Goal: Share content: Share content

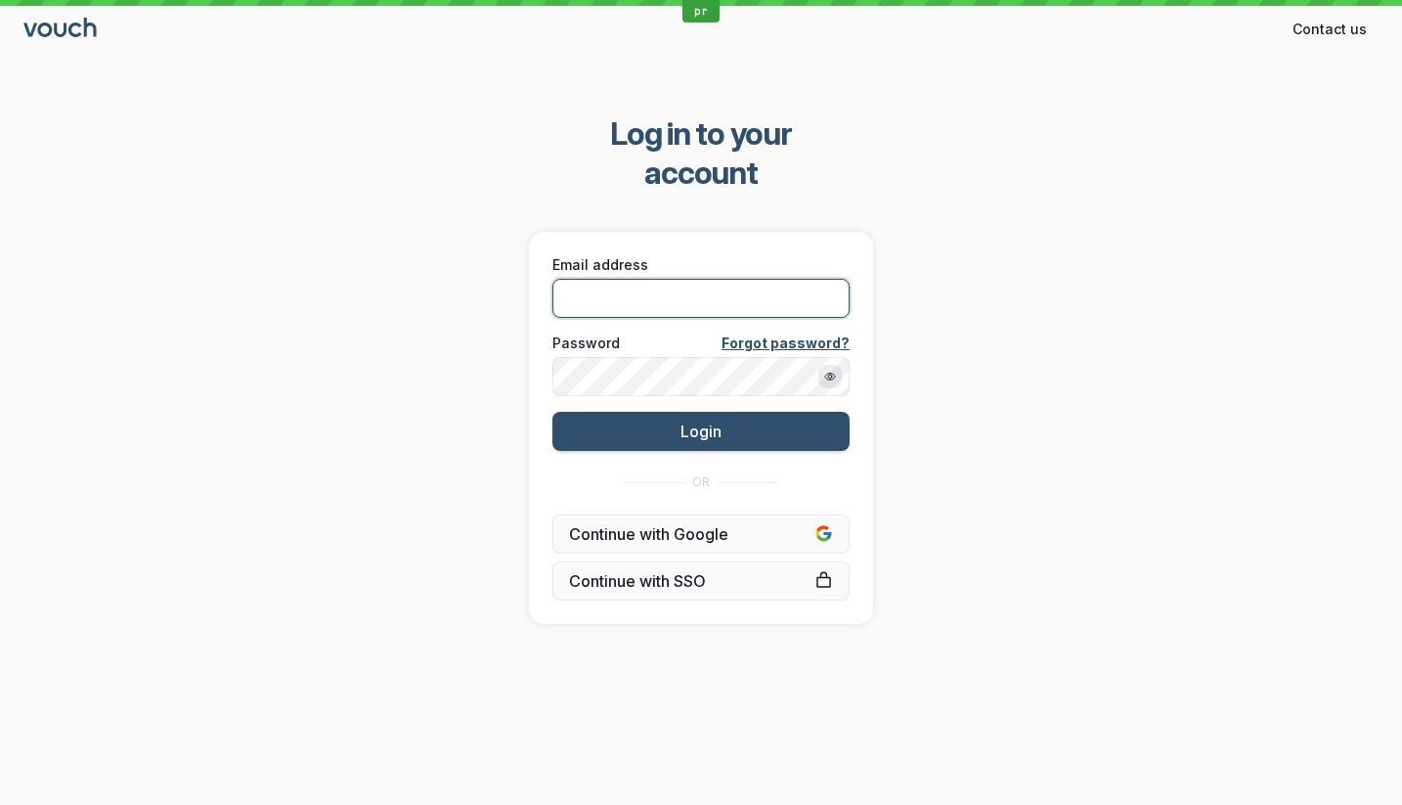
click at [632, 279] on input "Email address" at bounding box center [700, 298] width 297 height 39
paste input "[EMAIL_ADDRESS][DOMAIN_NAME]"
type input "[EMAIL_ADDRESS][DOMAIN_NAME]"
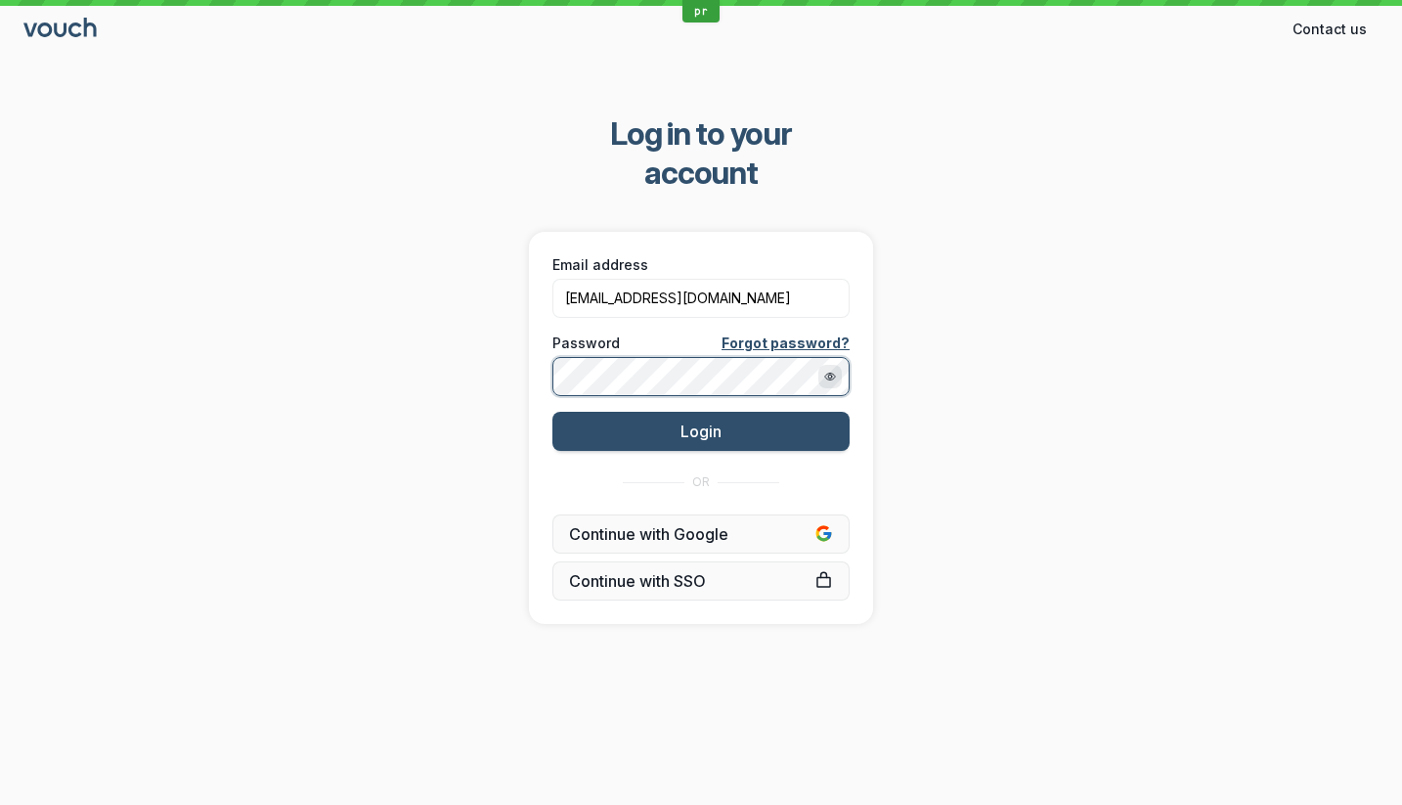
scroll to position [0, 0]
click at [552, 412] on button "Login" at bounding box center [700, 431] width 297 height 39
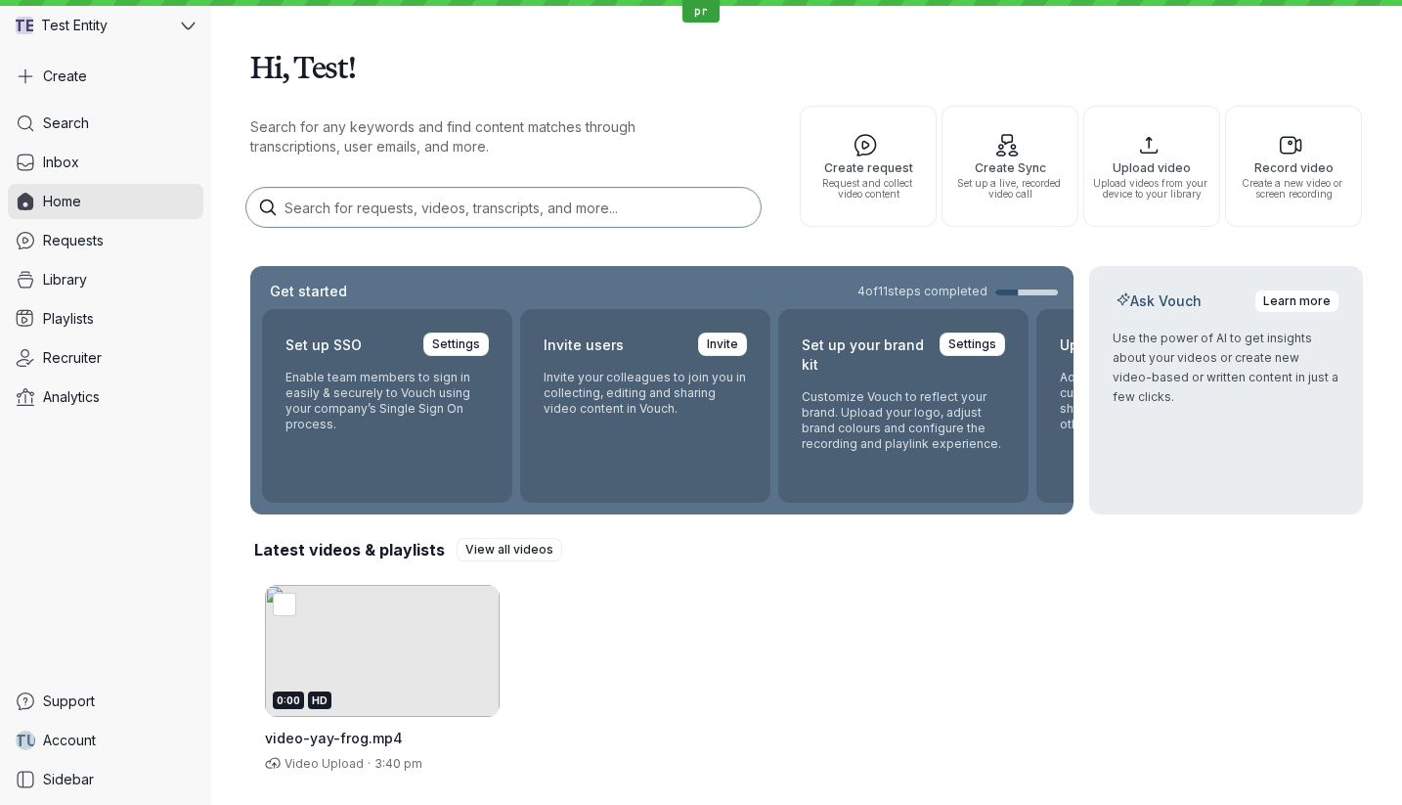
click at [379, 660] on div "0:00 HD" at bounding box center [382, 651] width 235 height 132
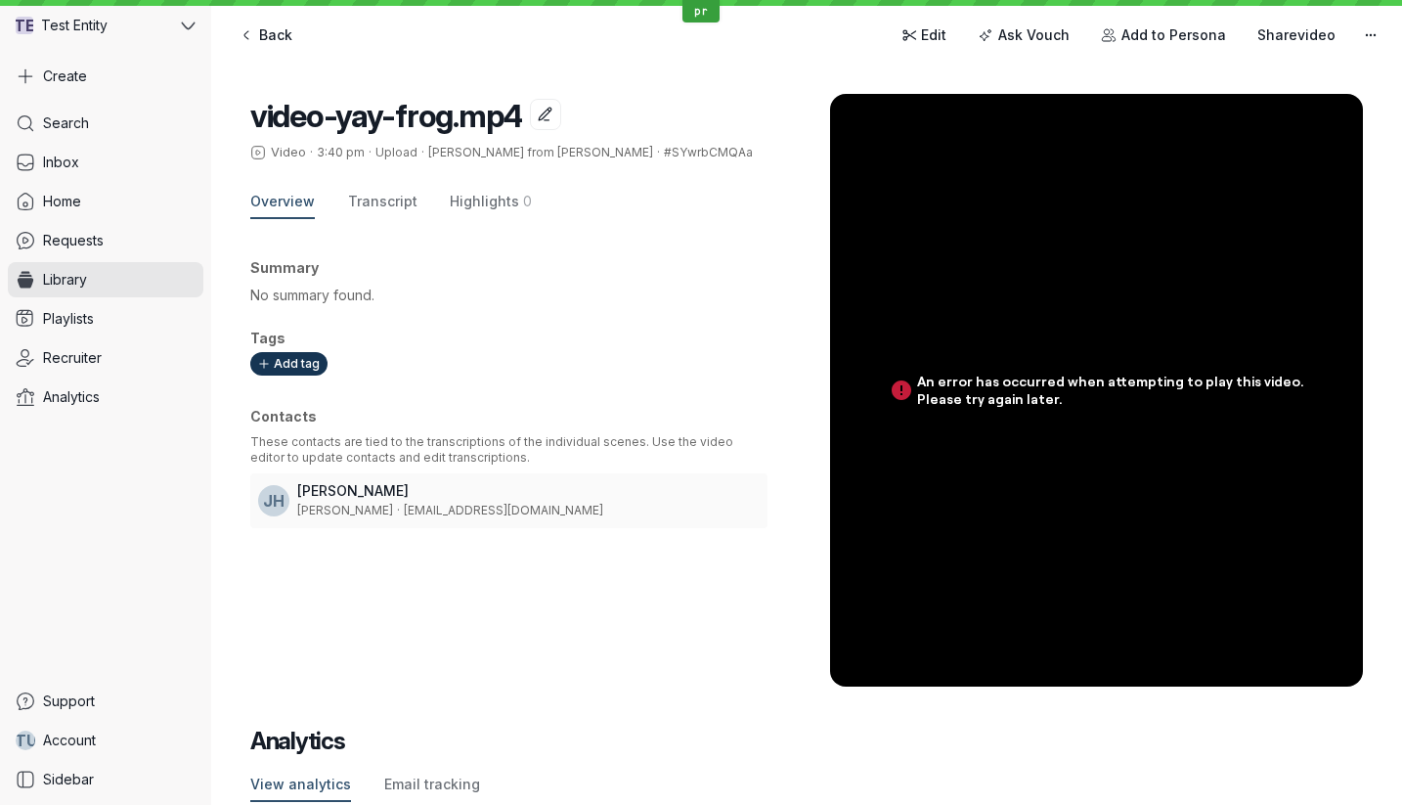
click at [1271, 57] on div "video-yay-frog.mp4 Video · 3:40 pm · Upload · [PERSON_NAME] from [PERSON_NAME] …" at bounding box center [806, 371] width 1113 height 632
click at [1279, 48] on button "Share video" at bounding box center [1297, 35] width 102 height 31
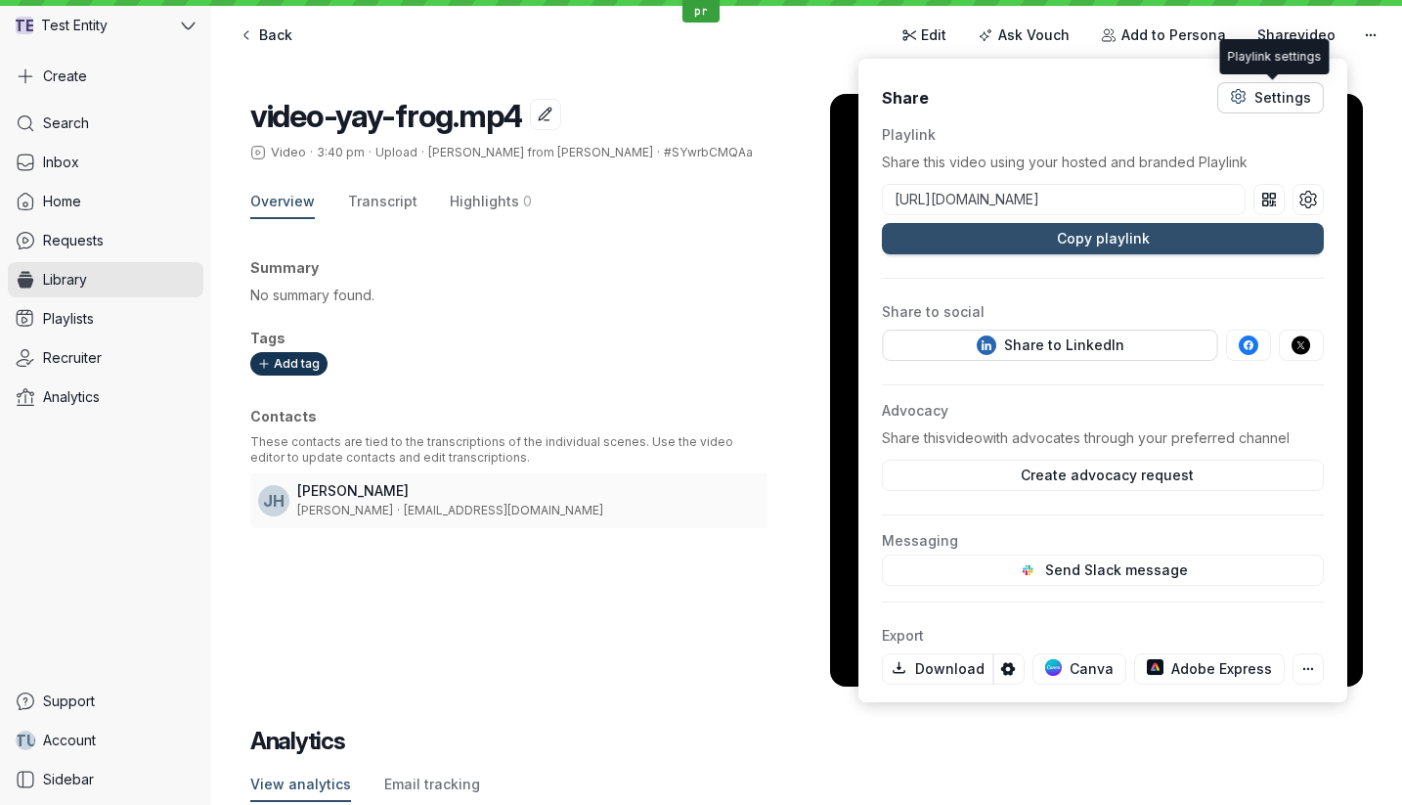
click at [1278, 104] on div "Settings" at bounding box center [1282, 98] width 57 height 20
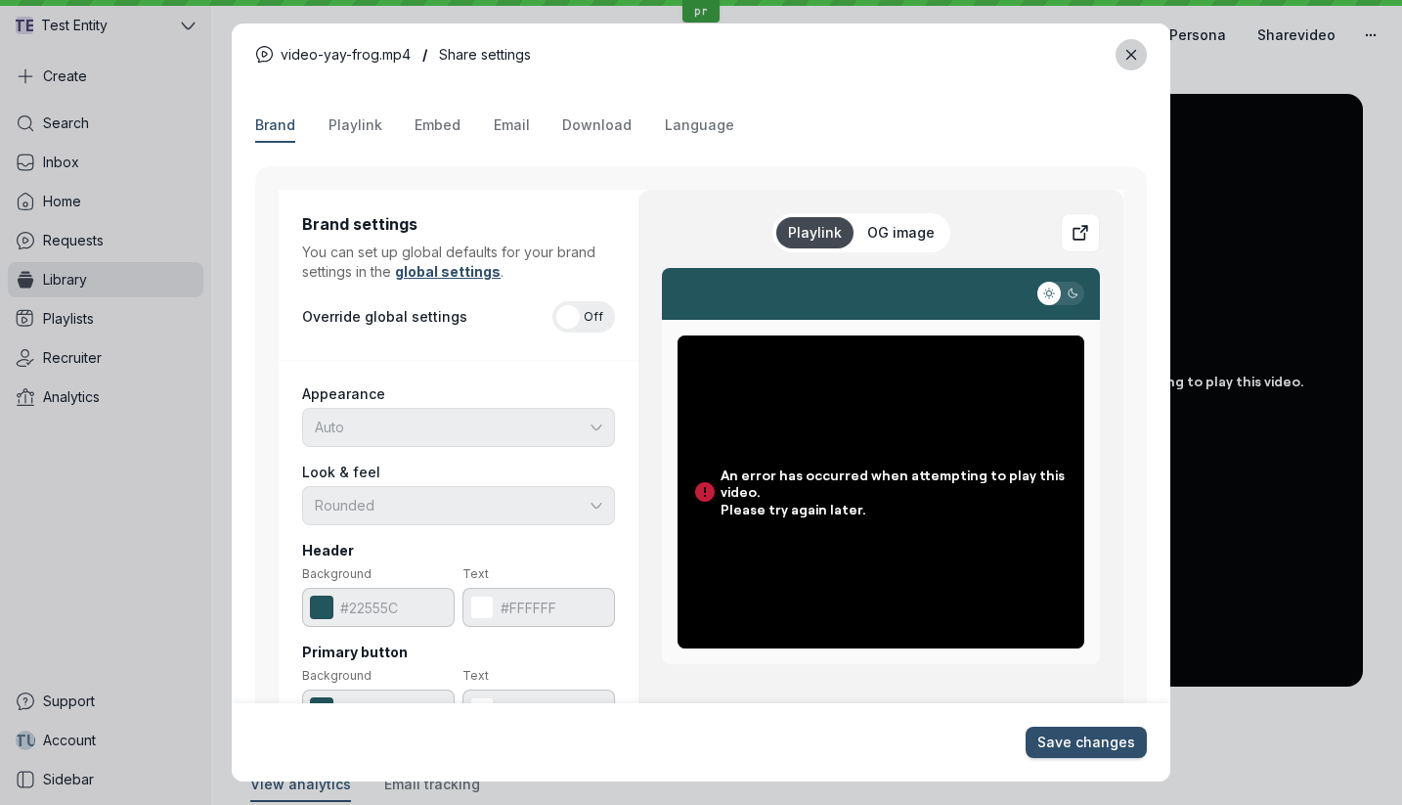
click at [1134, 58] on icon "Close modal" at bounding box center [1130, 54] width 9 height 9
